Goal: Information Seeking & Learning: Learn about a topic

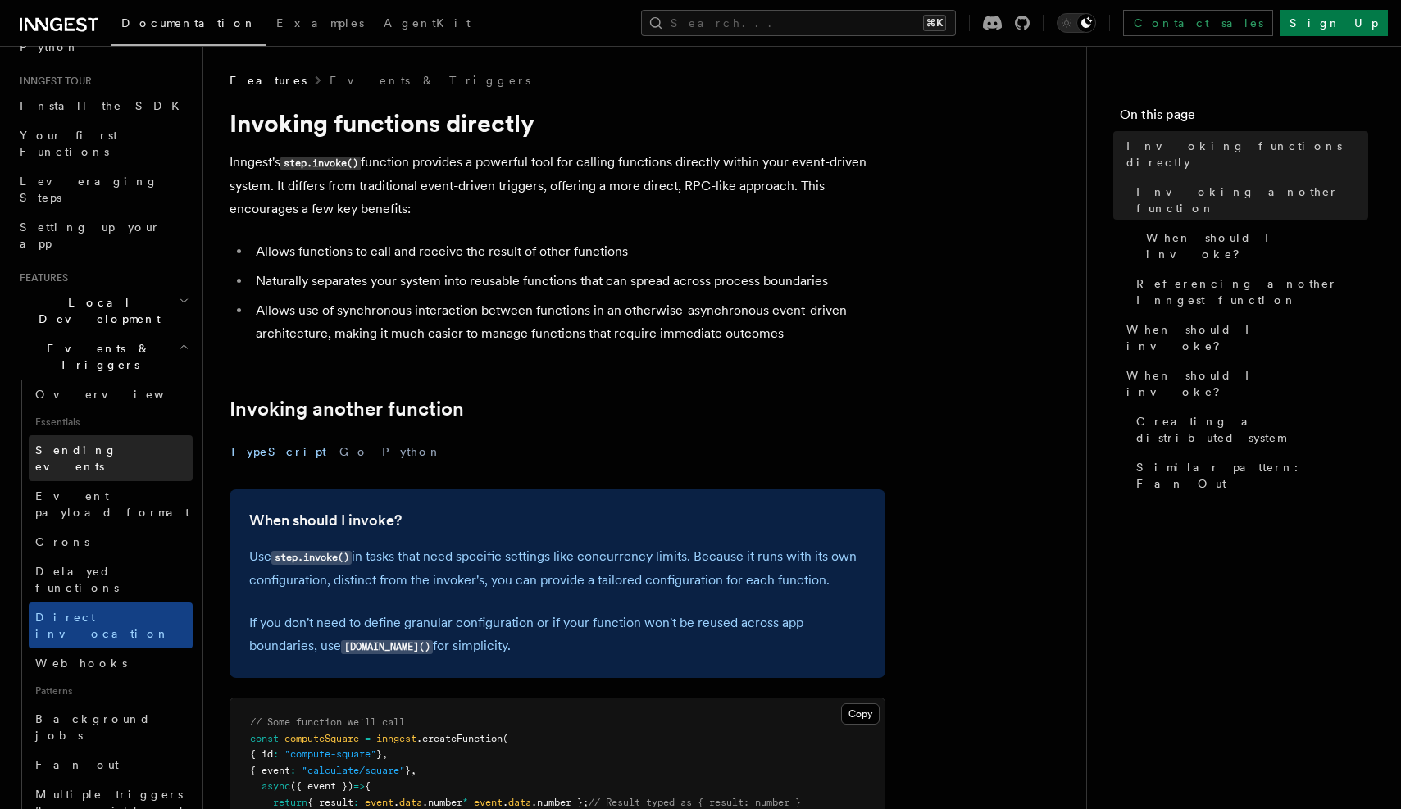
scroll to position [161, 0]
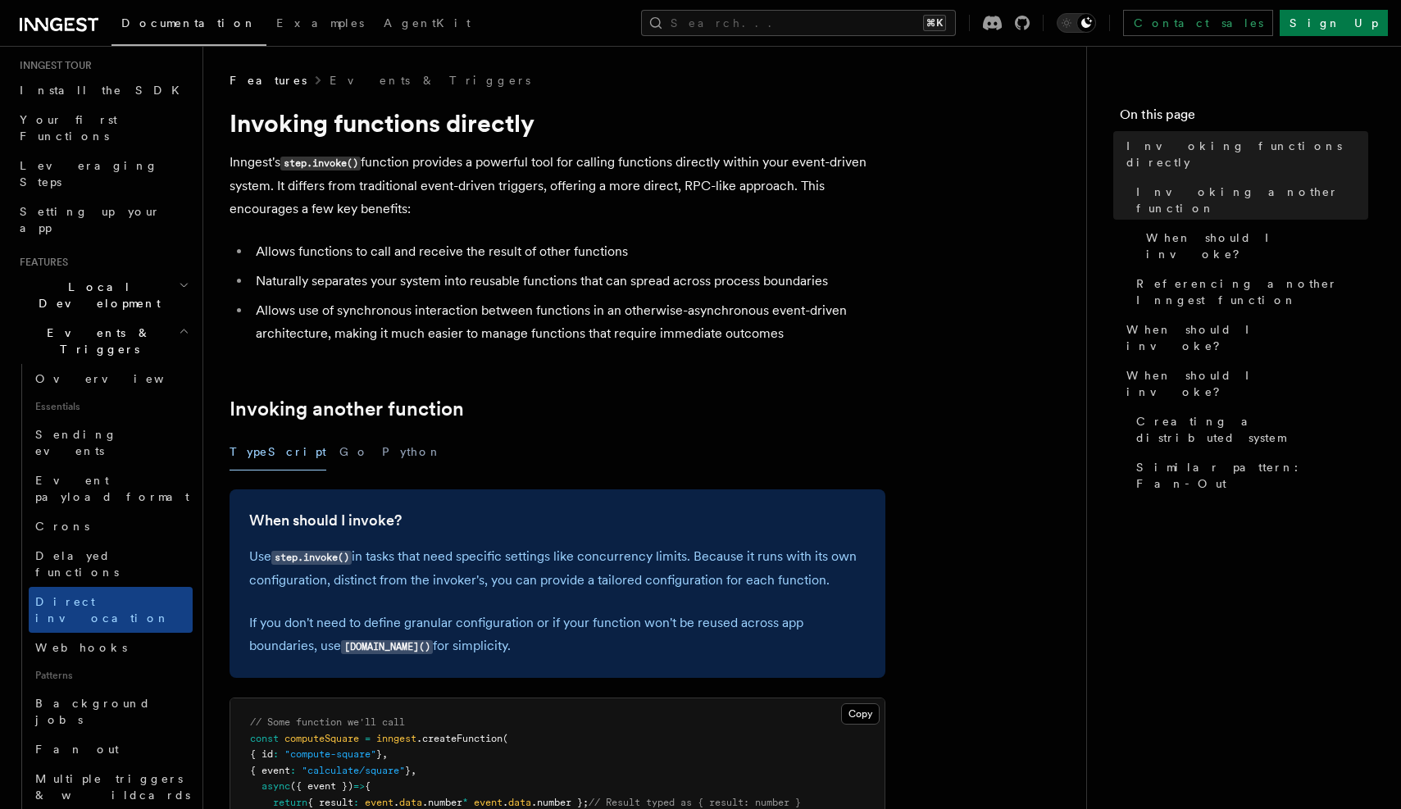
click at [134, 318] on h2 "Events & Triggers" at bounding box center [103, 341] width 180 height 46
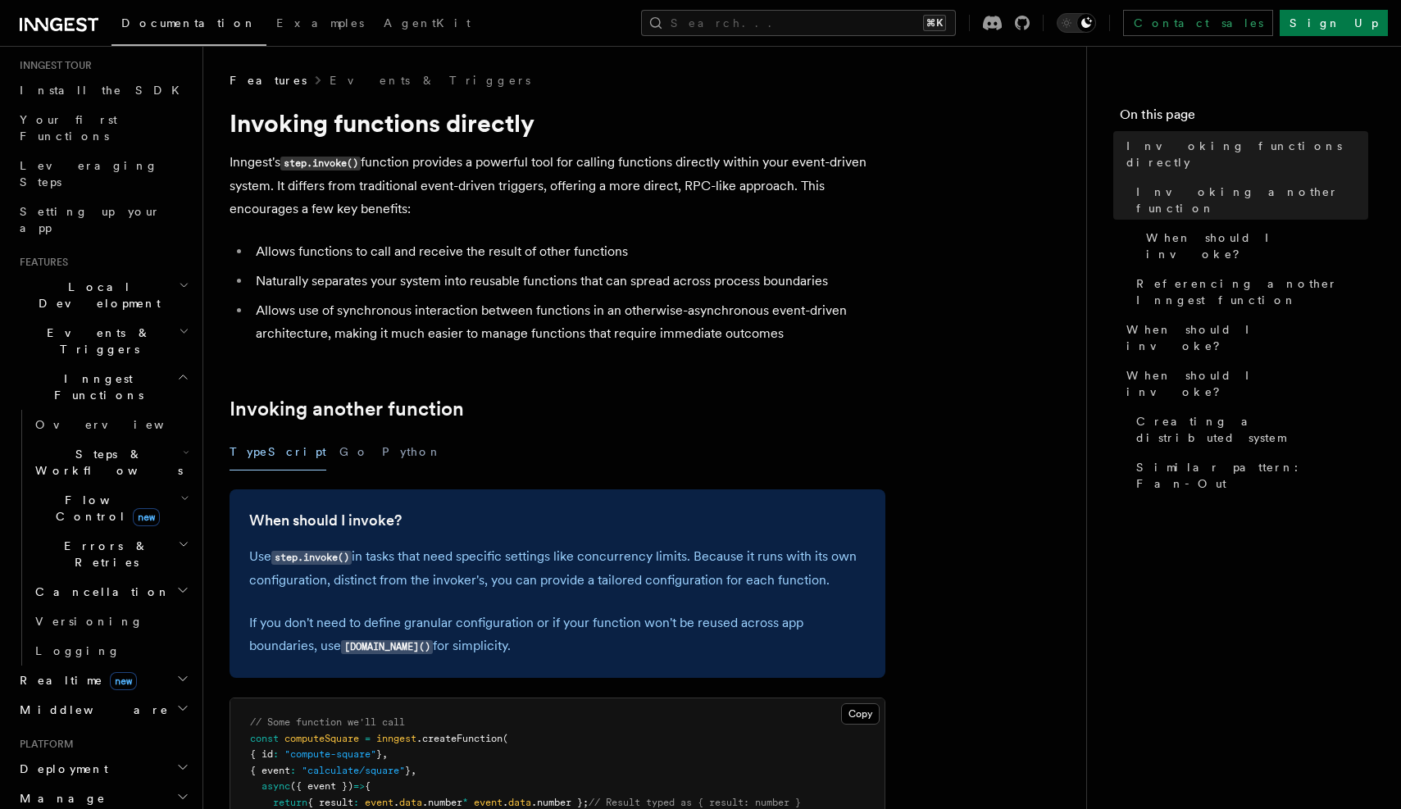
click at [107, 492] on span "Flow Control new" at bounding box center [105, 508] width 152 height 33
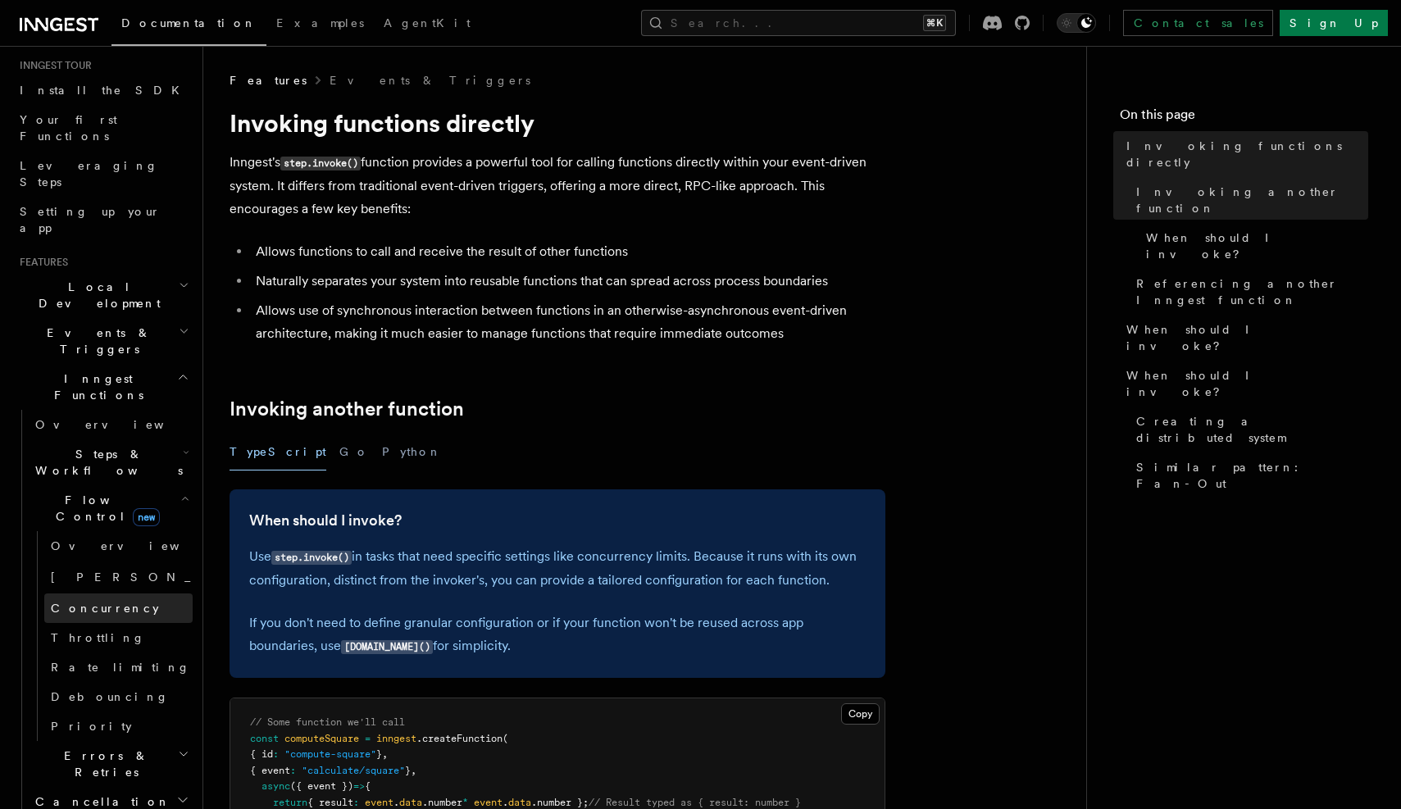
click at [104, 600] on span "Concurrency" at bounding box center [105, 608] width 108 height 16
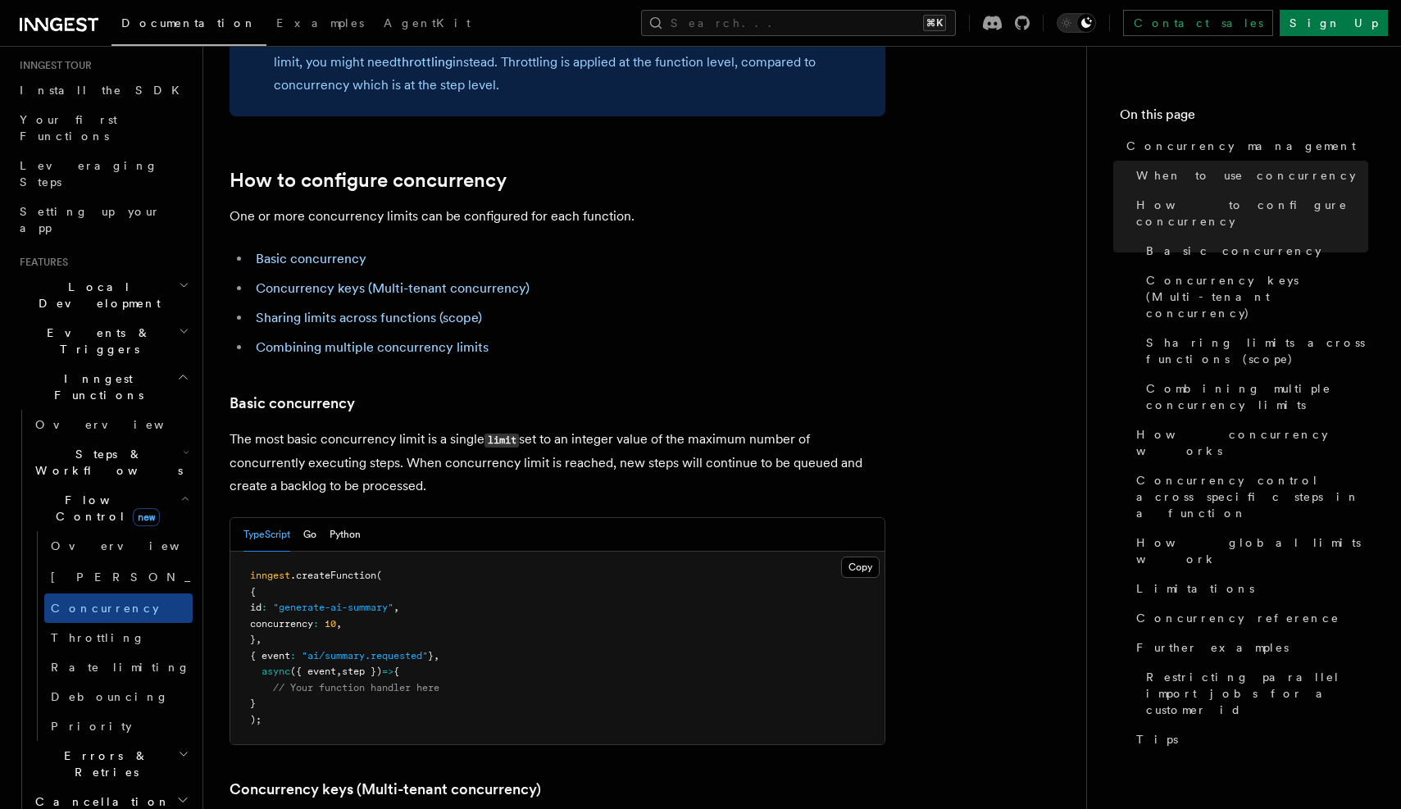
scroll to position [820, 0]
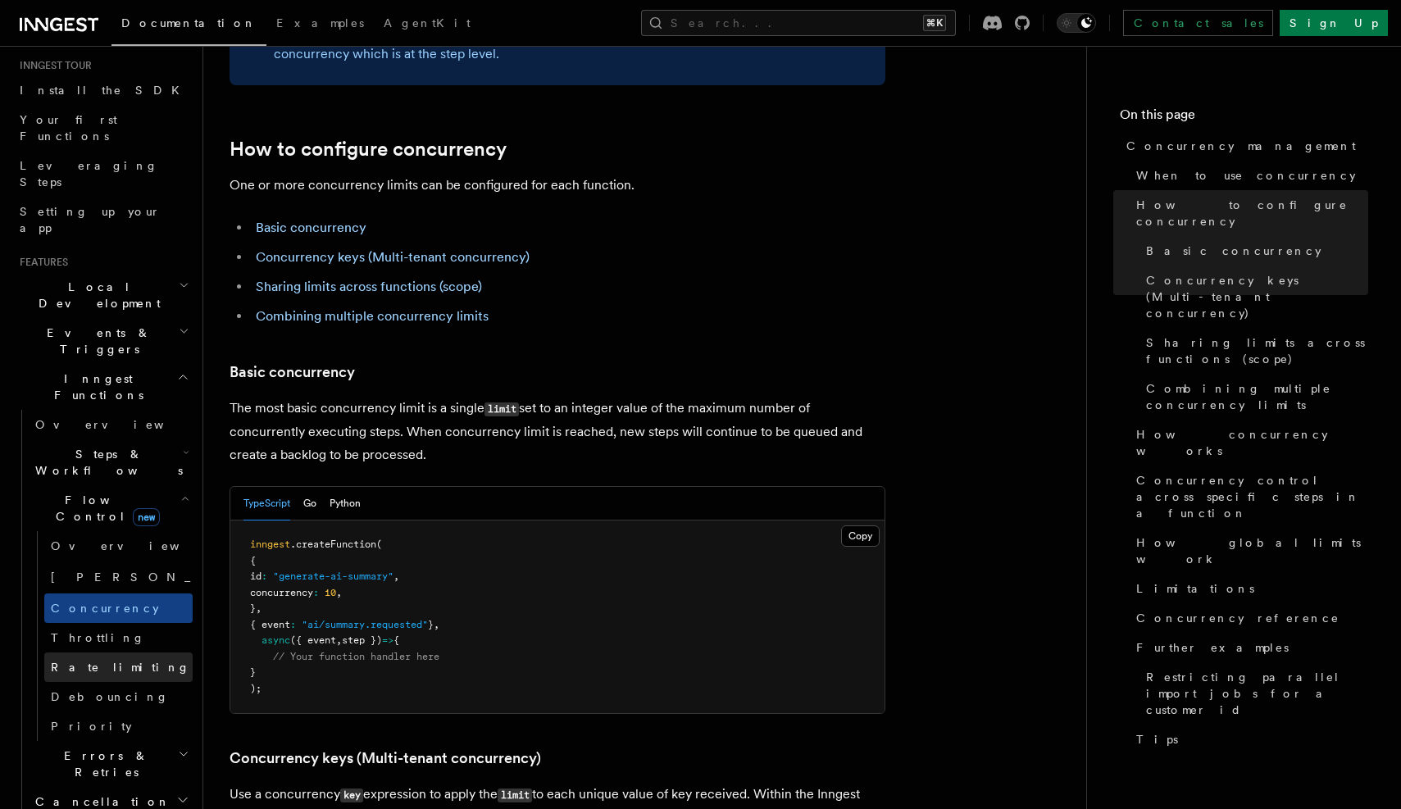
click at [91, 661] on span "Rate limiting" at bounding box center [120, 667] width 139 height 13
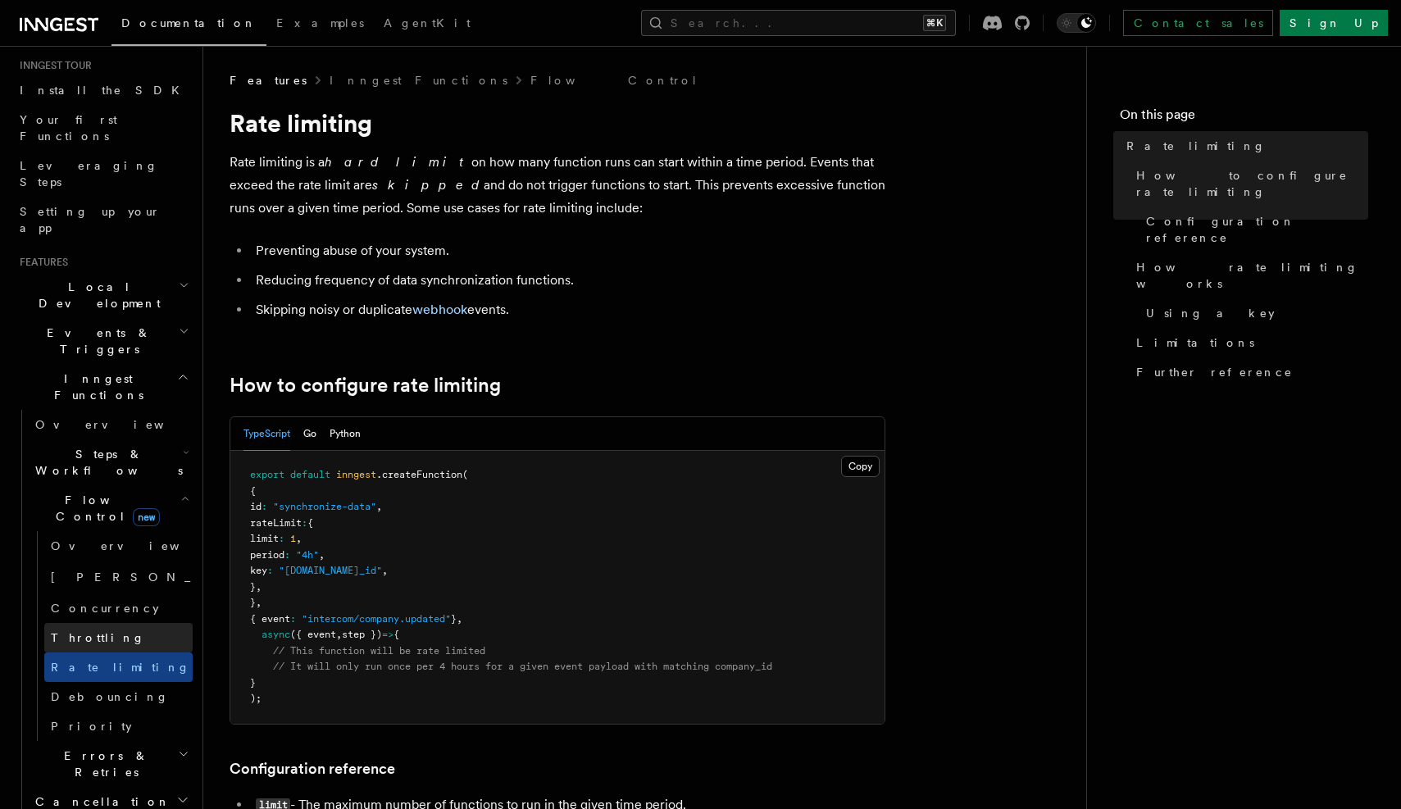
click at [102, 623] on link "Throttling" at bounding box center [118, 638] width 148 height 30
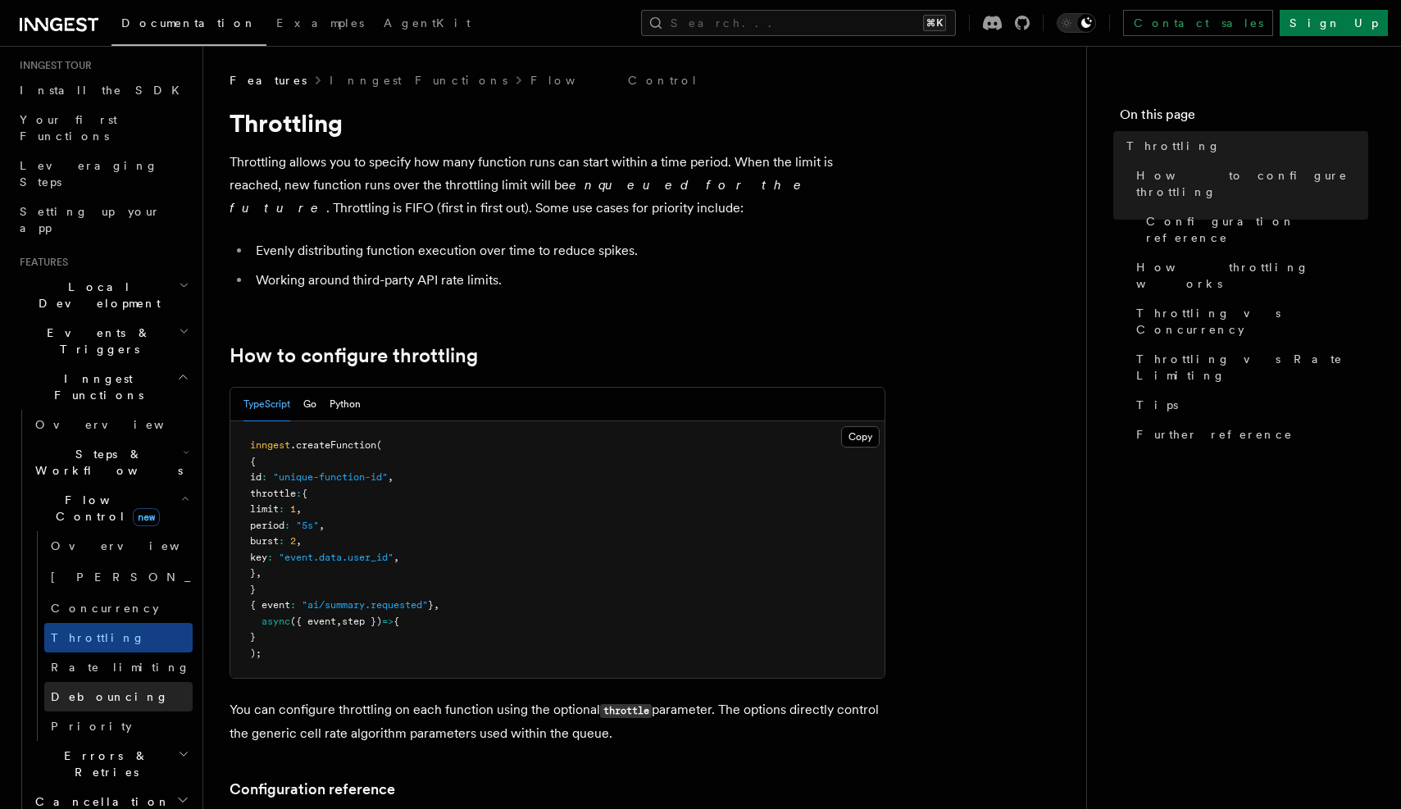
click at [96, 690] on span "Debouncing" at bounding box center [110, 696] width 118 height 13
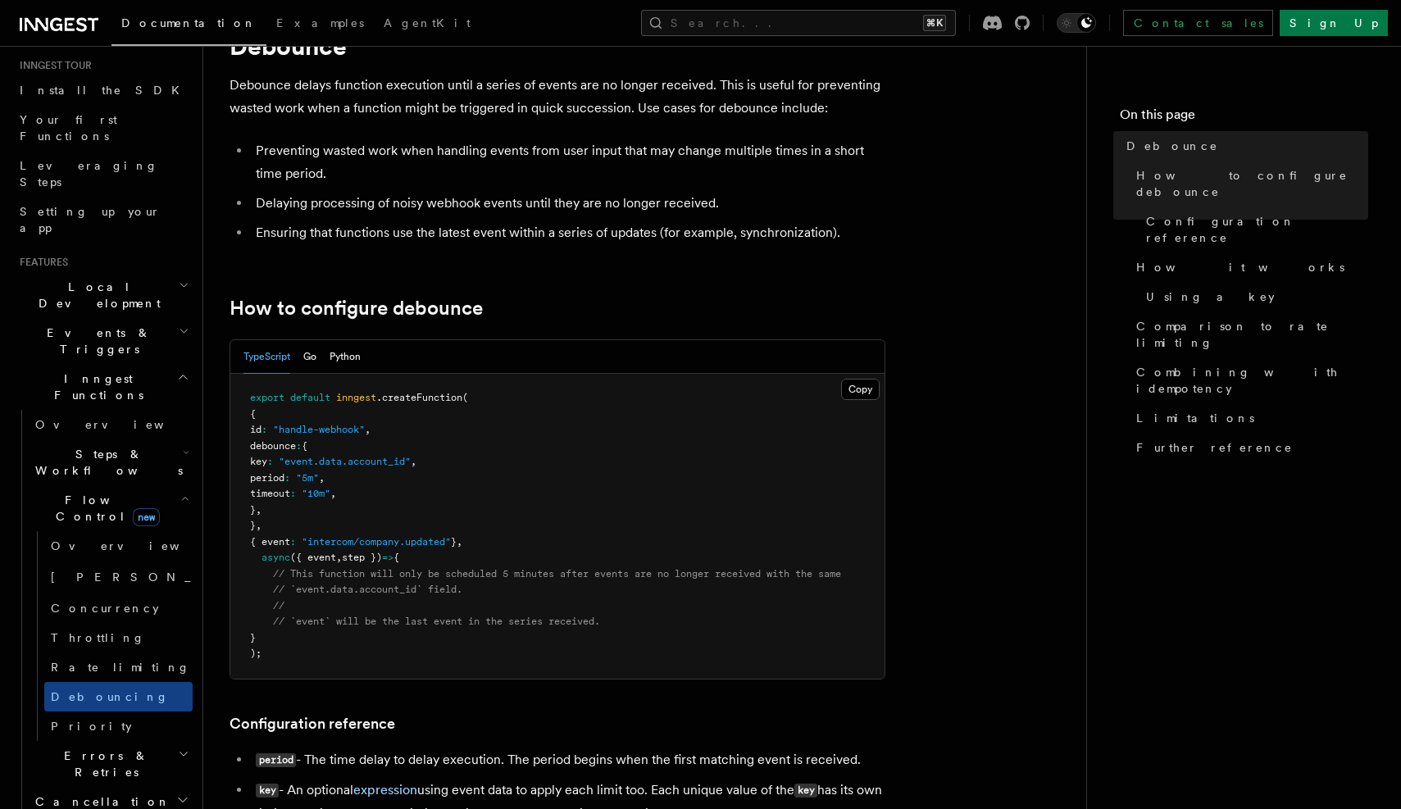
scroll to position [66, 0]
